Goal: Information Seeking & Learning: Learn about a topic

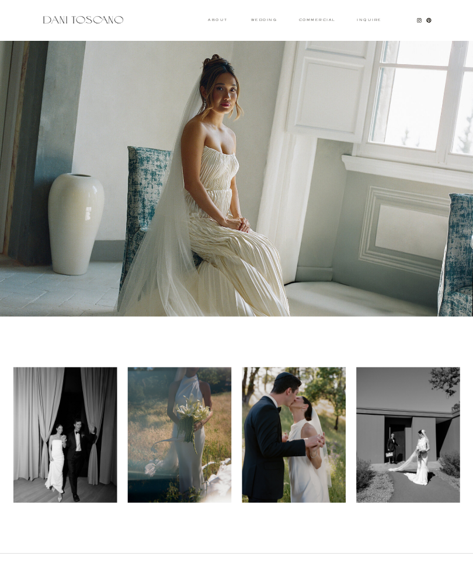
scroll to position [60, 0]
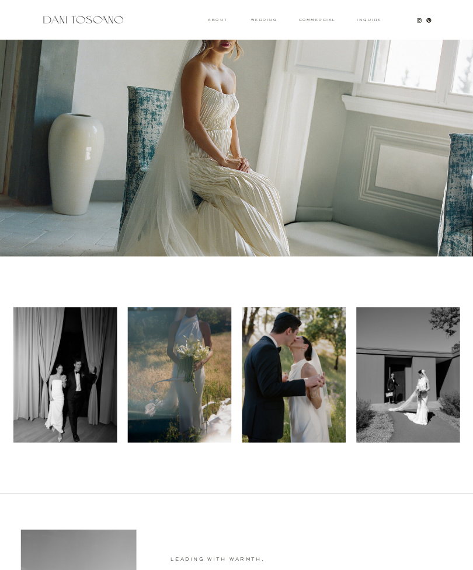
click at [270, 21] on h3 "wedding" at bounding box center [264, 20] width 26 height 3
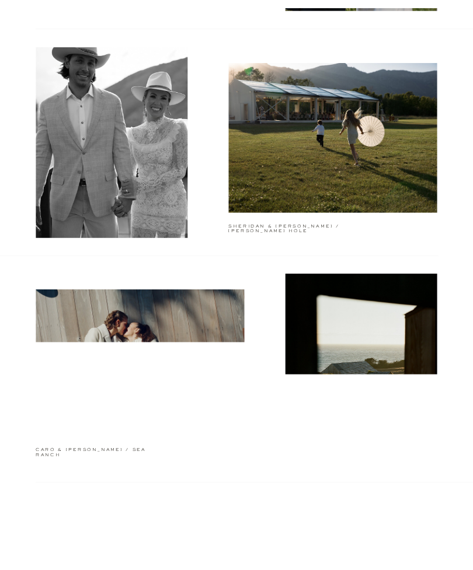
scroll to position [511, 0]
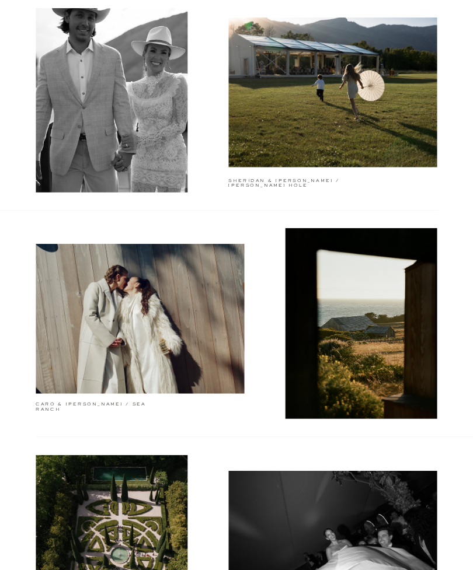
click at [54, 301] on div at bounding box center [140, 319] width 208 height 150
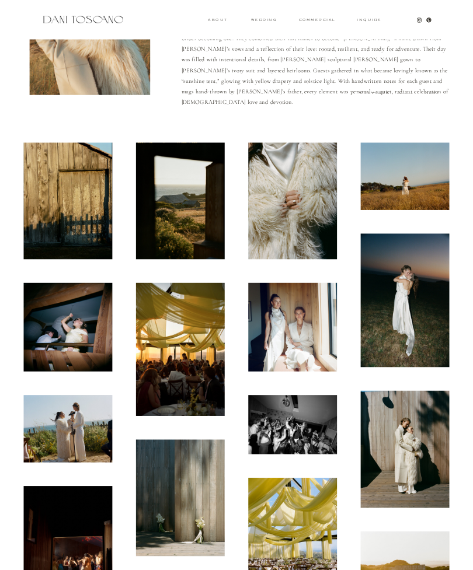
scroll to position [138, 0]
click at [307, 337] on img at bounding box center [292, 326] width 89 height 89
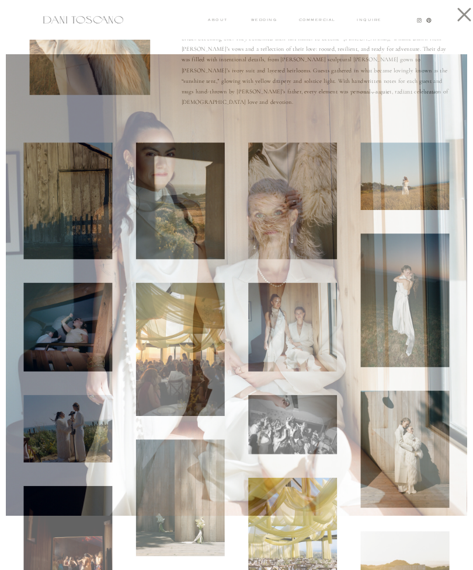
click at [455, 23] on div at bounding box center [460, 11] width 23 height 23
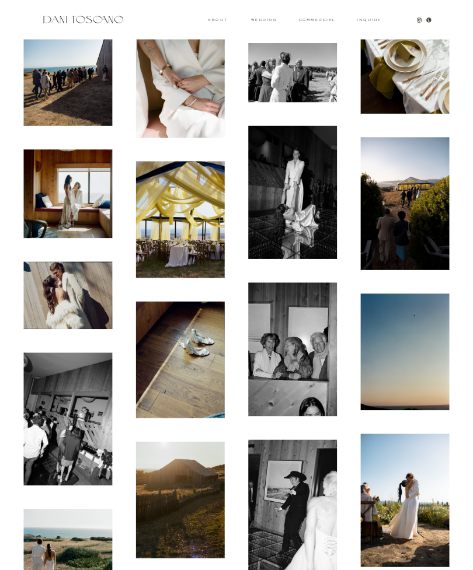
scroll to position [3367, 0]
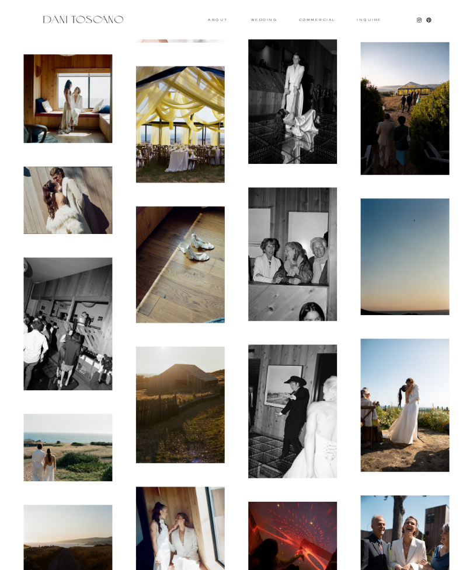
click at [418, 382] on img at bounding box center [405, 405] width 89 height 133
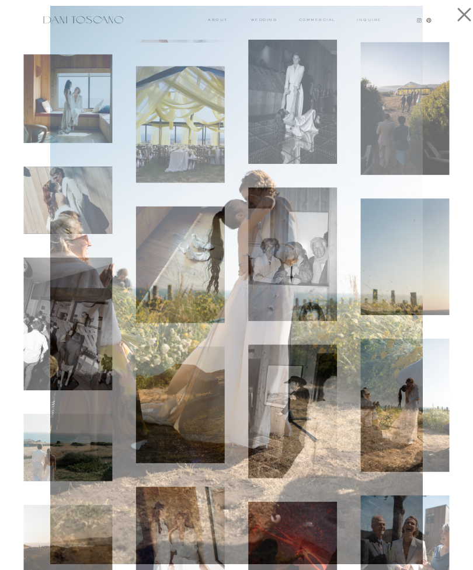
click at [467, 20] on icon at bounding box center [460, 11] width 23 height 23
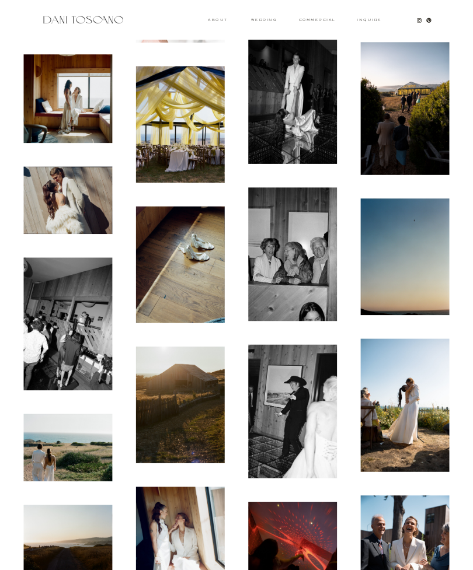
click at [42, 118] on img at bounding box center [68, 98] width 89 height 89
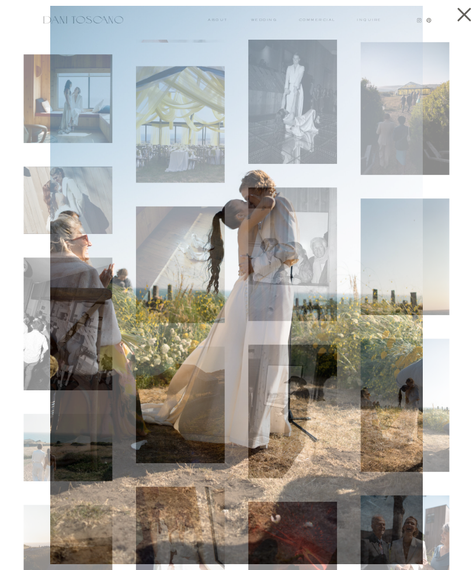
click at [471, 13] on icon at bounding box center [460, 11] width 23 height 23
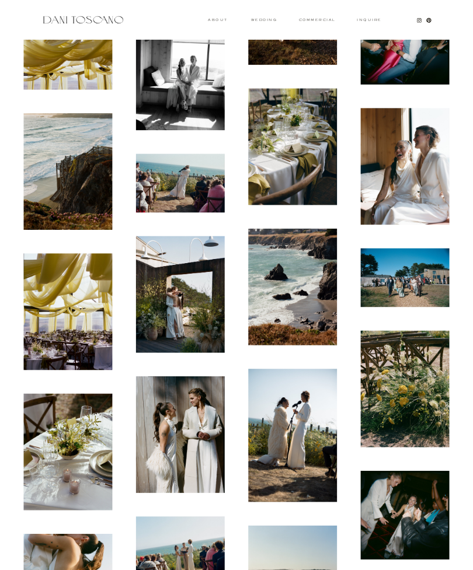
scroll to position [6625, 0]
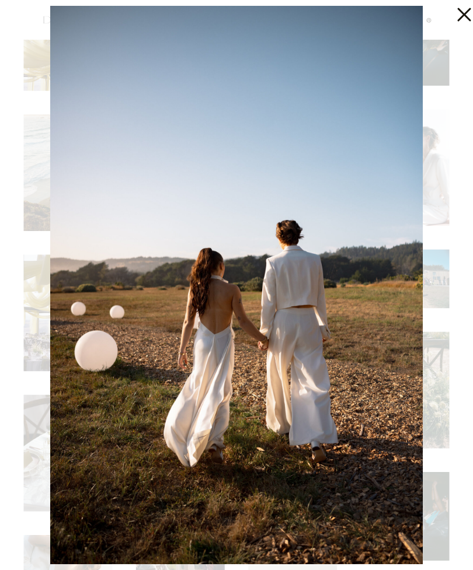
click at [471, 19] on icon at bounding box center [460, 11] width 23 height 23
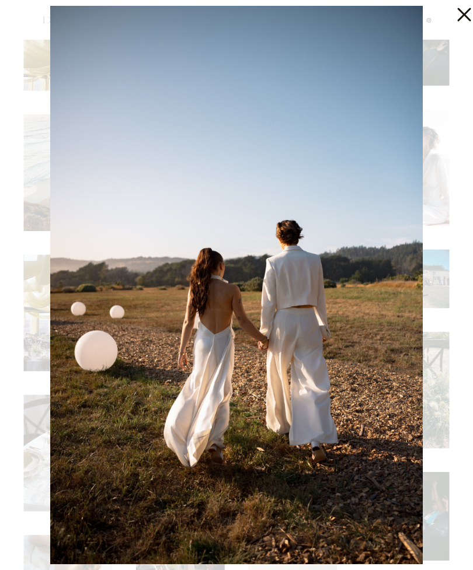
click at [467, 15] on icon at bounding box center [460, 11] width 23 height 23
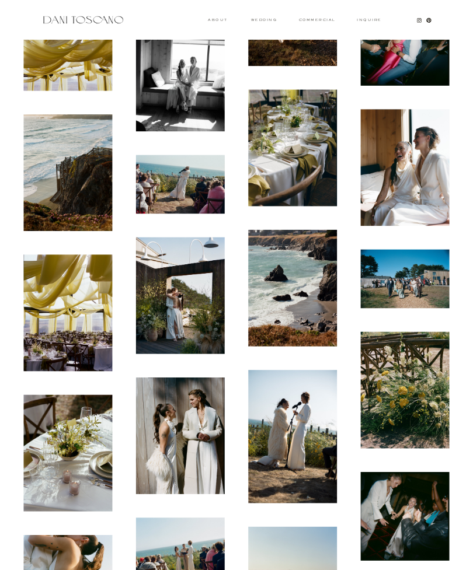
click at [271, 21] on h3 "wedding" at bounding box center [264, 20] width 26 height 3
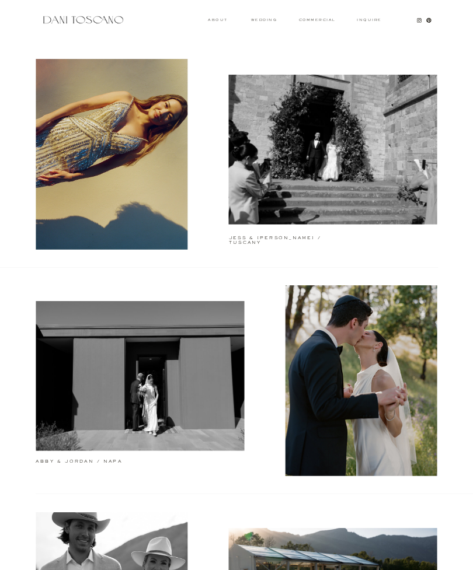
click at [354, 185] on div at bounding box center [333, 150] width 208 height 150
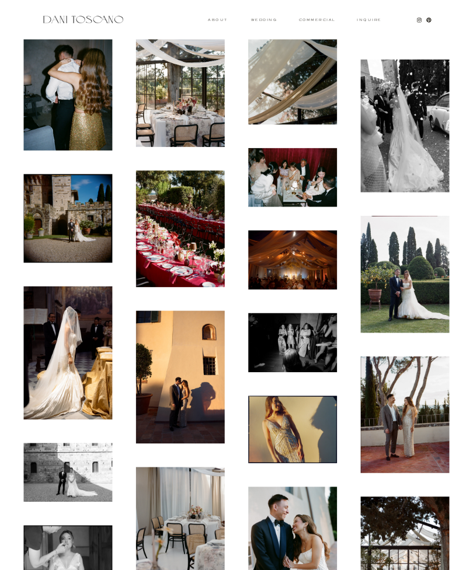
scroll to position [4279, 0]
click at [57, 312] on img at bounding box center [68, 352] width 89 height 133
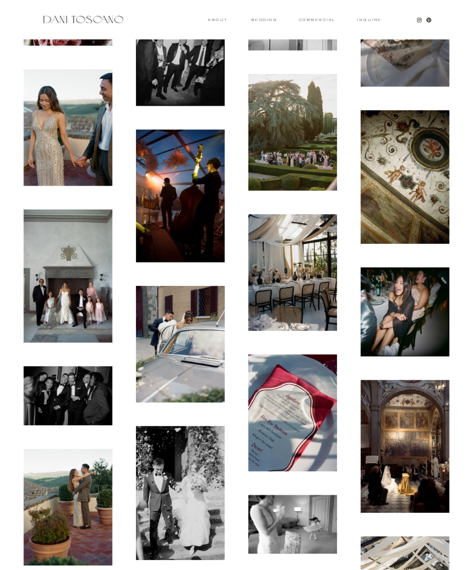
scroll to position [1062, 0]
click at [274, 19] on h3 "wedding" at bounding box center [264, 20] width 26 height 3
